Goal: Task Accomplishment & Management: Manage account settings

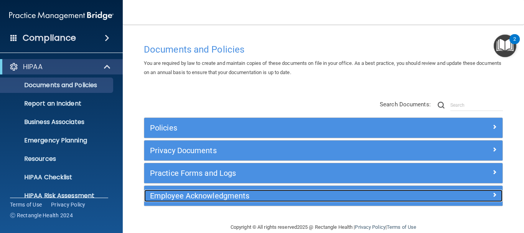
click at [203, 197] on h5 "Employee Acknowledgments" at bounding box center [278, 195] width 257 height 8
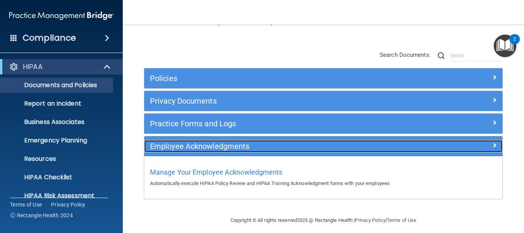
scroll to position [55, 0]
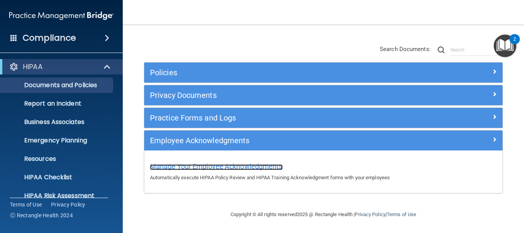
click at [205, 163] on span "Manage Your Employee Acknowledgments" at bounding box center [216, 166] width 133 height 8
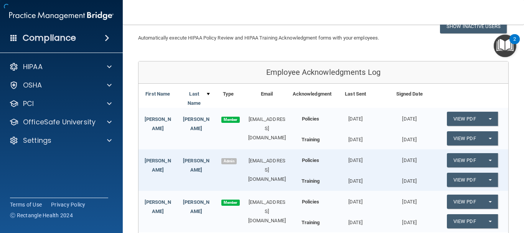
scroll to position [163, 0]
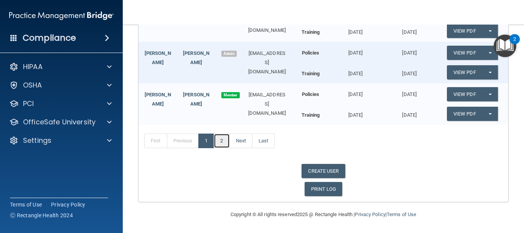
click at [224, 139] on link "2" at bounding box center [222, 140] width 16 height 15
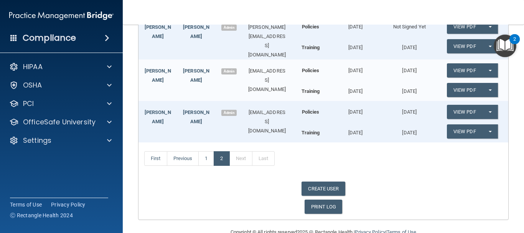
scroll to position [189, 0]
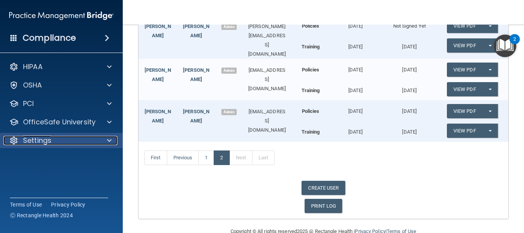
click at [31, 143] on p "Settings" at bounding box center [37, 140] width 28 height 9
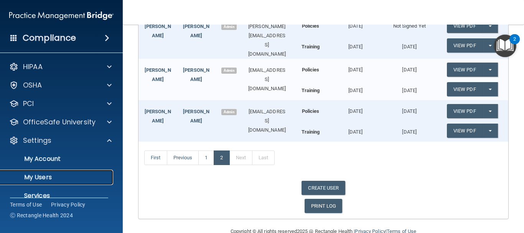
click at [41, 177] on p "My Users" at bounding box center [57, 177] width 105 height 8
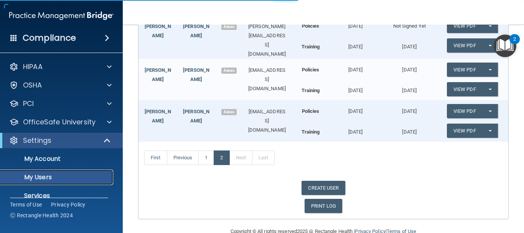
select select "20"
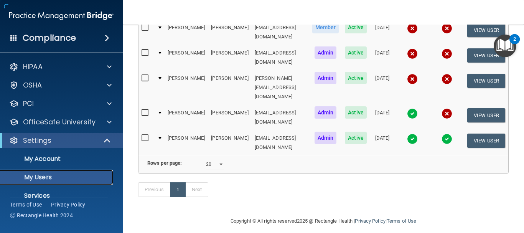
scroll to position [154, 0]
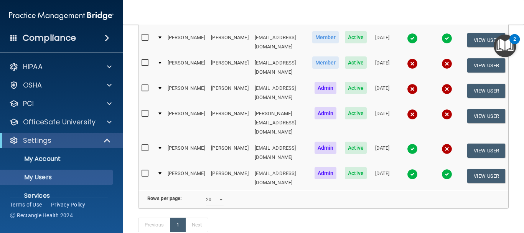
click at [141, 60] on input "checkbox" at bounding box center [145, 63] width 9 height 6
checkbox input "true"
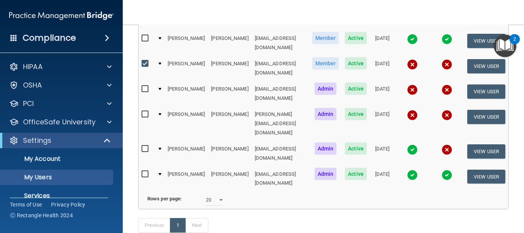
scroll to position [155, 0]
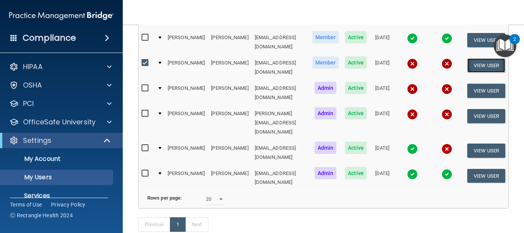
click at [493, 58] on button "View User" at bounding box center [486, 65] width 38 height 14
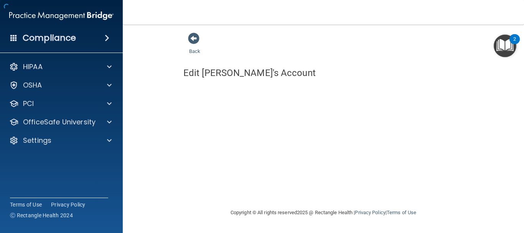
select select "practice_member"
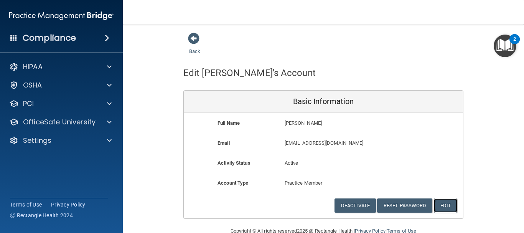
click at [448, 209] on button "Edit" at bounding box center [445, 205] width 23 height 14
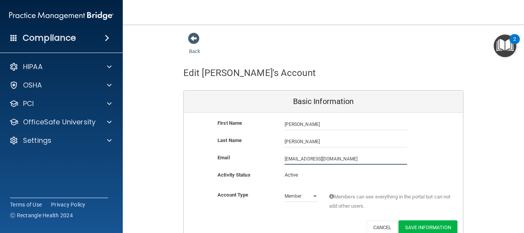
drag, startPoint x: 310, startPoint y: 161, endPoint x: 255, endPoint y: 159, distance: 55.6
click at [255, 159] on div "Email myhc@drzchambers.com myhc@drzchambers.com" at bounding box center [323, 159] width 279 height 12
type input "draford611@gmail.com"
click at [437, 222] on button "Save Information" at bounding box center [427, 227] width 59 height 14
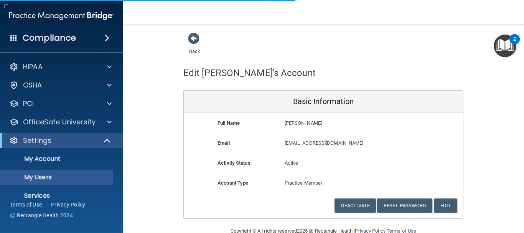
select select "20"
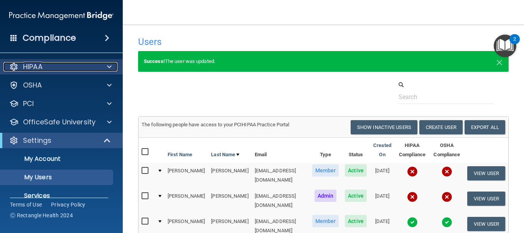
click at [56, 69] on div "HIPAA" at bounding box center [50, 66] width 95 height 9
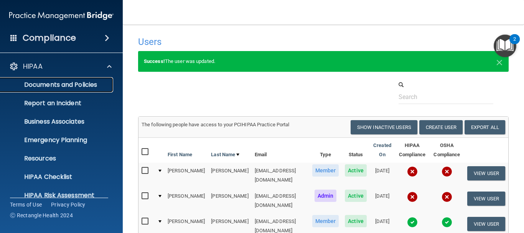
click at [77, 85] on p "Documents and Policies" at bounding box center [57, 85] width 105 height 8
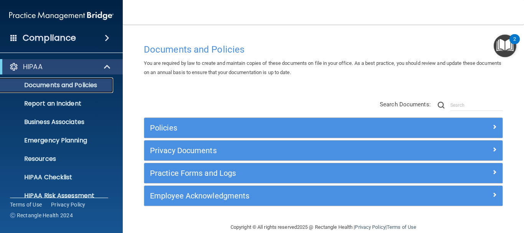
scroll to position [13, 0]
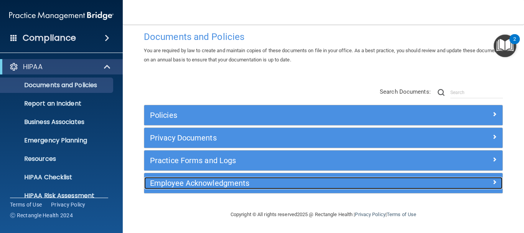
click at [189, 180] on h5 "Employee Acknowledgments" at bounding box center [278, 183] width 257 height 8
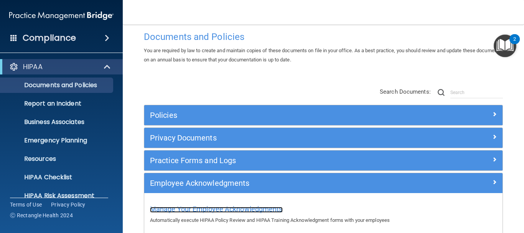
click at [205, 209] on span "Manage Your Employee Acknowledgments" at bounding box center [216, 209] width 133 height 8
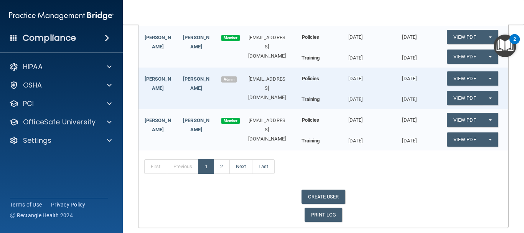
scroll to position [163, 0]
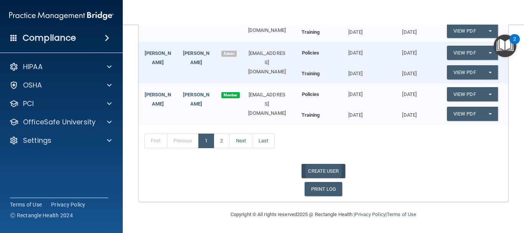
click at [315, 170] on link "CREATE USER" at bounding box center [322, 171] width 43 height 14
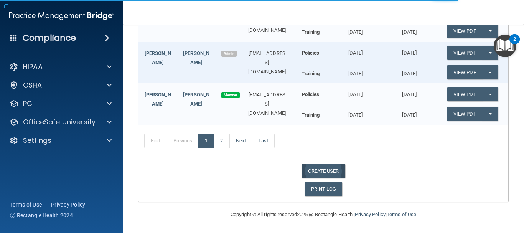
select select "practice_admin"
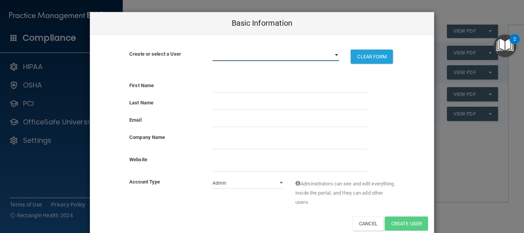
click at [334, 55] on select "bfc8xey@virginia.edu draford611@gmail.com dominique@drzchambers.com erin@drzcha…" at bounding box center [275, 55] width 127 height 12
select select "1"
click at [212, 49] on select "bfc8xey@virginia.edu draford611@gmail.com dominique@drzchambers.com erin@drzcha…" at bounding box center [275, 55] width 127 height 12
select select "practice_member"
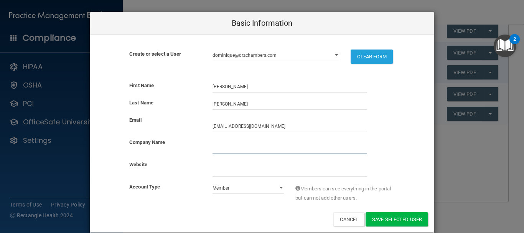
click at [221, 149] on input "company_name" at bounding box center [289, 149] width 155 height 12
type input "Zerline Chambers-Kersey"
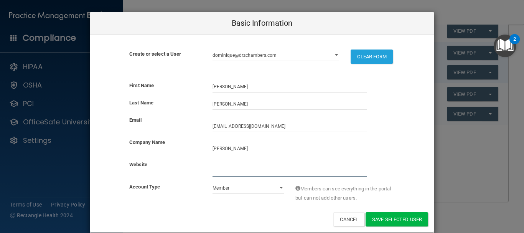
click at [229, 171] on input "website" at bounding box center [289, 171] width 155 height 12
type input "drzchambers.com"
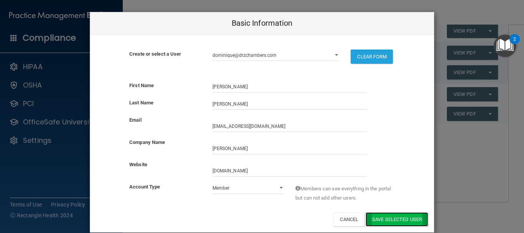
click at [386, 218] on button "Save selected User" at bounding box center [396, 219] width 63 height 14
click at [397, 221] on button "Save selected User" at bounding box center [396, 219] width 63 height 14
click at [396, 219] on button "Save selected User" at bounding box center [396, 219] width 63 height 14
click at [396, 224] on button "Save selected User" at bounding box center [396, 219] width 63 height 14
click at [472, 148] on div "Basic Information Create or select a User bfc8xey@virginia.edu draford611@gmail…" at bounding box center [262, 116] width 524 height 233
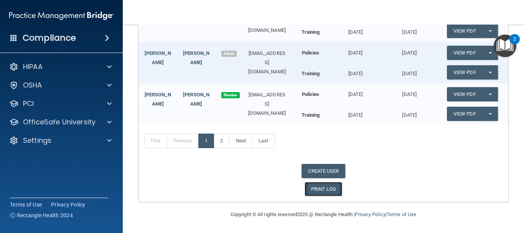
click at [314, 189] on link "PRINT LOG" at bounding box center [323, 189] width 38 height 14
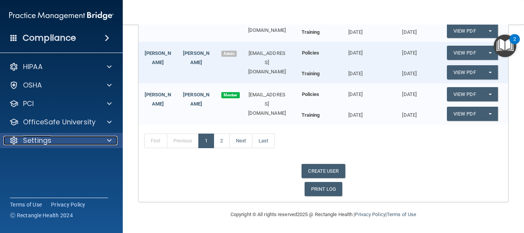
click at [79, 141] on div "Settings" at bounding box center [50, 140] width 95 height 9
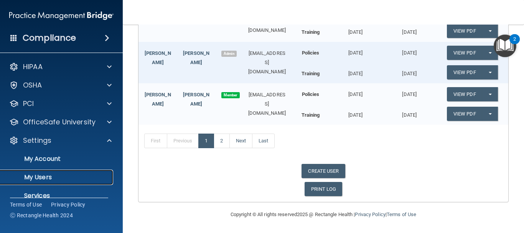
click at [64, 179] on p "My Users" at bounding box center [57, 177] width 105 height 8
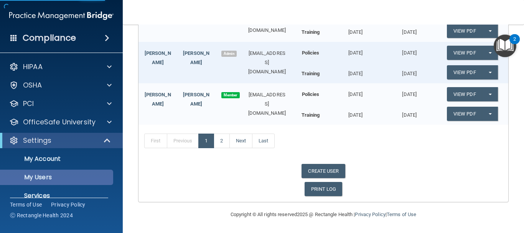
select select "20"
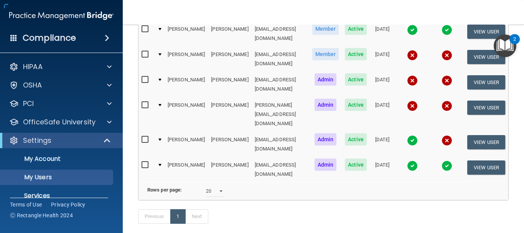
scroll to position [169, 0]
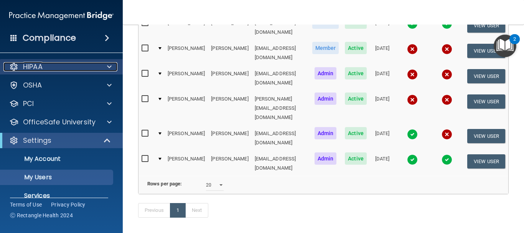
click at [23, 66] on p "HIPAA" at bounding box center [33, 66] width 20 height 9
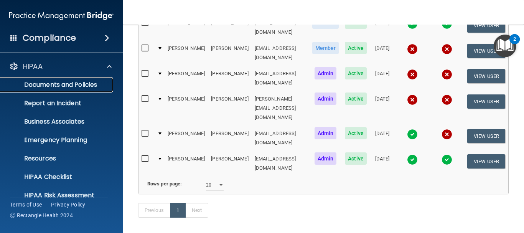
click at [56, 84] on p "Documents and Policies" at bounding box center [57, 85] width 105 height 8
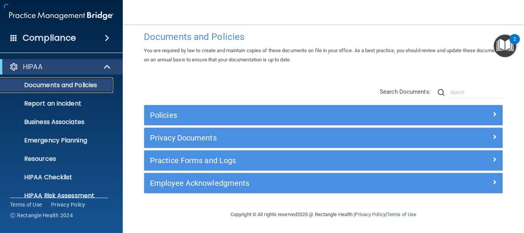
scroll to position [13, 0]
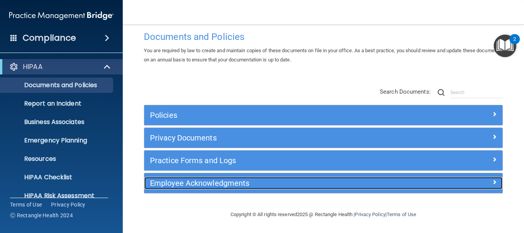
click at [202, 184] on h5 "Employee Acknowledgments" at bounding box center [278, 183] width 257 height 8
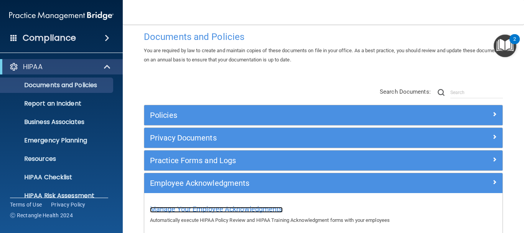
click at [221, 209] on span "Manage Your Employee Acknowledgments" at bounding box center [216, 209] width 133 height 8
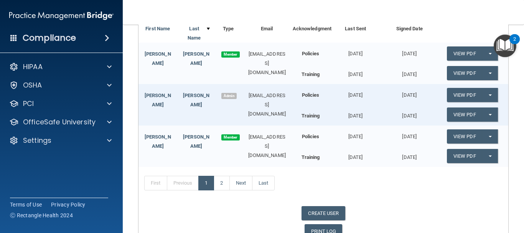
scroll to position [163, 0]
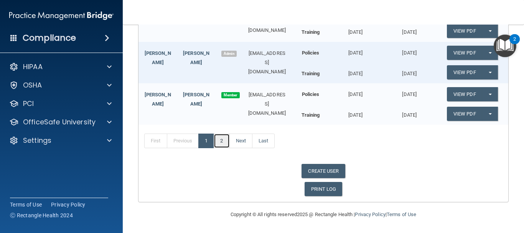
click at [224, 143] on link "2" at bounding box center [222, 140] width 16 height 15
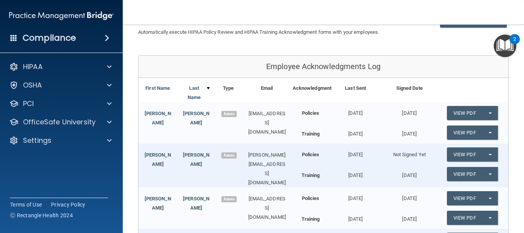
scroll to position [72, 0]
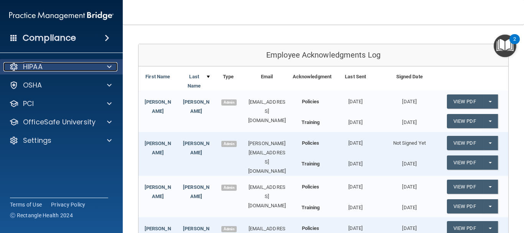
click at [71, 64] on div "HIPAA" at bounding box center [50, 66] width 95 height 9
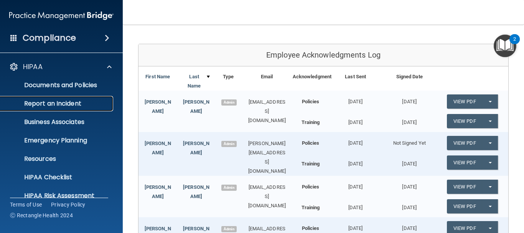
click at [66, 100] on p "Report an Incident" at bounding box center [57, 104] width 105 height 8
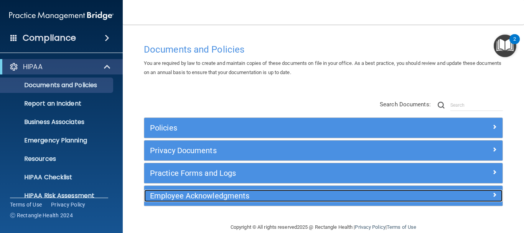
click at [190, 199] on h5 "Employee Acknowledgments" at bounding box center [278, 195] width 257 height 8
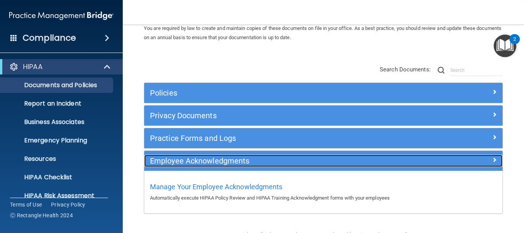
scroll to position [55, 0]
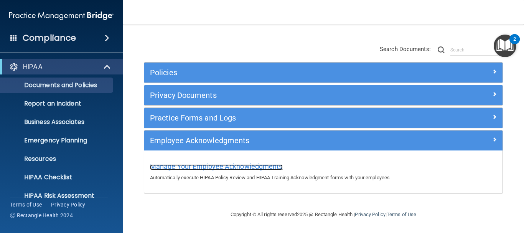
click at [210, 168] on span "Manage Your Employee Acknowledgments" at bounding box center [216, 166] width 133 height 8
